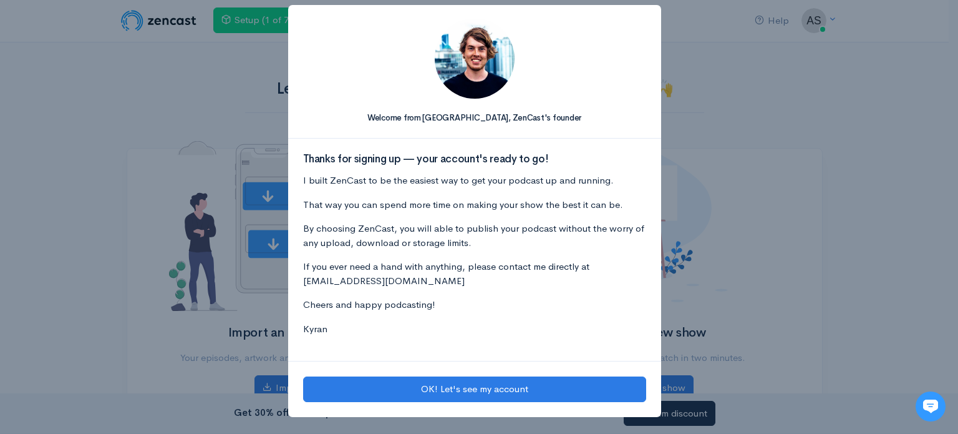
click at [792, 155] on div "Welcome from [GEOGRAPHIC_DATA], [PERSON_NAME]'s founder Thanks for signing up —…" at bounding box center [479, 217] width 958 height 434
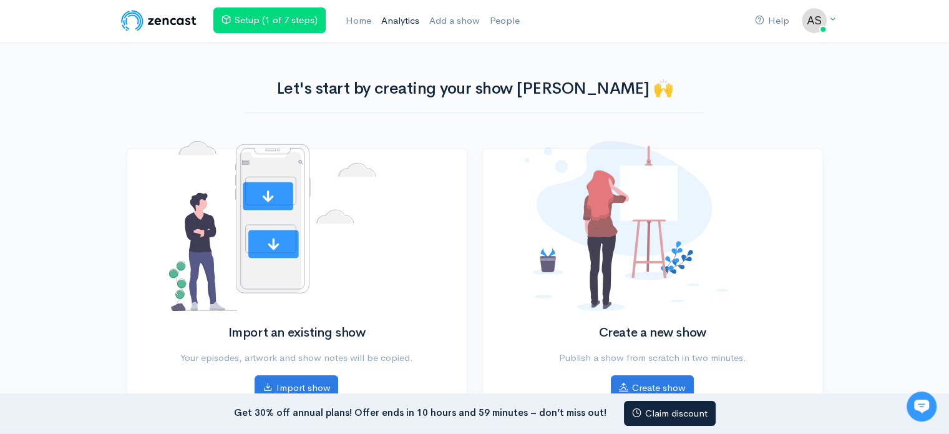
click at [397, 17] on link "Analytics" at bounding box center [400, 20] width 48 height 27
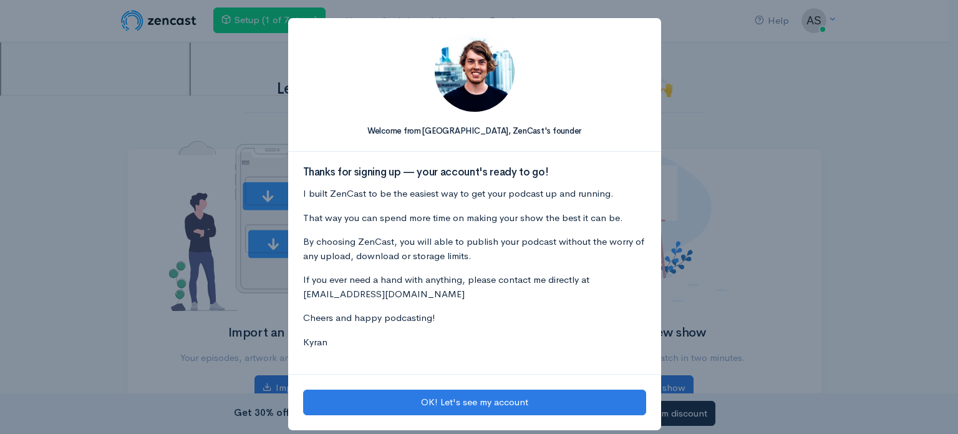
click at [829, 99] on div "Welcome from [GEOGRAPHIC_DATA], [PERSON_NAME]'s founder Thanks for signing up —…" at bounding box center [479, 217] width 958 height 434
